Goal: Task Accomplishment & Management: Manage account settings

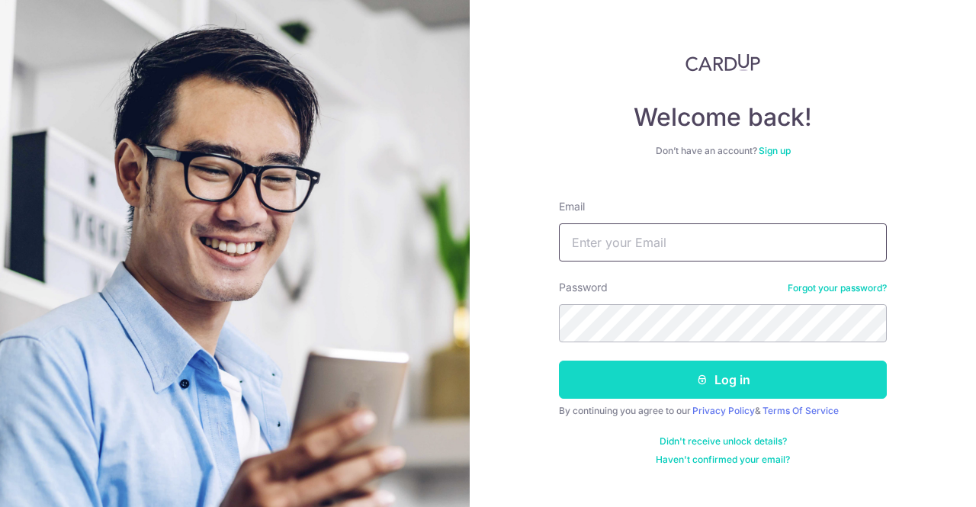
type input "[EMAIL_ADDRESS][DOMAIN_NAME]"
click at [682, 374] on button "Log in" at bounding box center [723, 380] width 328 height 38
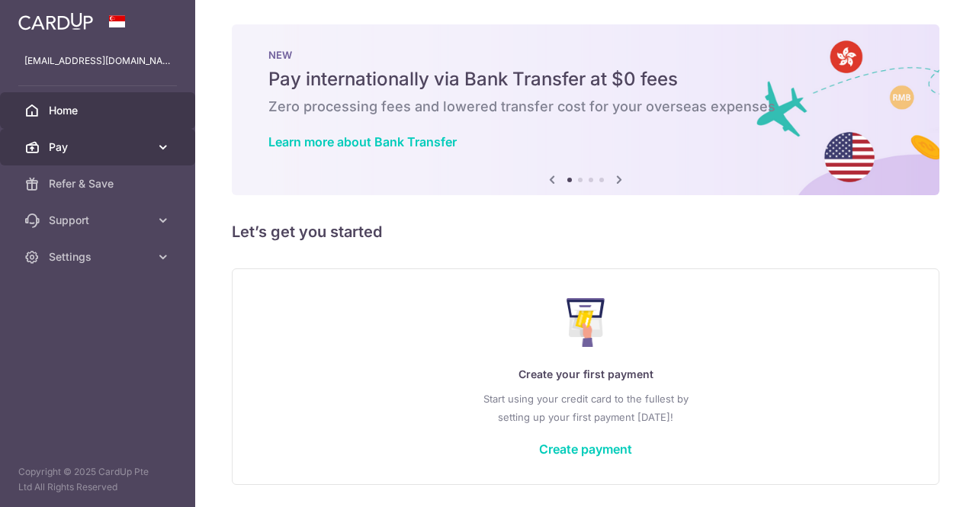
click at [162, 144] on icon at bounding box center [163, 147] width 15 height 15
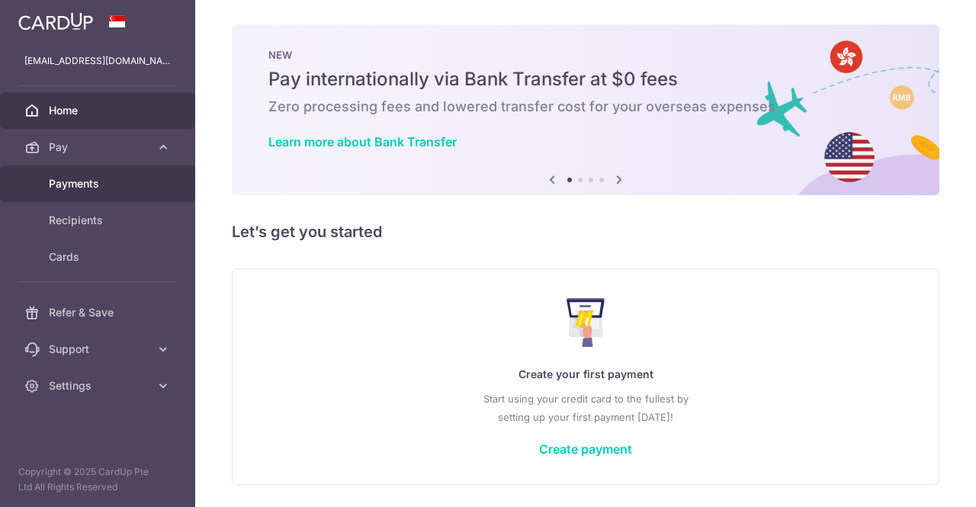
click at [81, 183] on body "[EMAIL_ADDRESS][DOMAIN_NAME] Home Pay Payments Recipients Cards Refer & Save Su…" at bounding box center [488, 253] width 976 height 507
